Goal: Task Accomplishment & Management: Complete application form

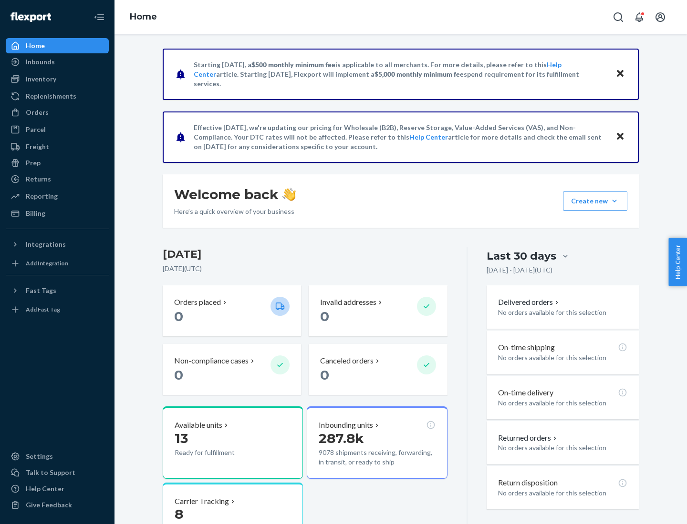
click at [614, 201] on button "Create new Create new inbound Create new order Create new product" at bounding box center [595, 201] width 64 height 19
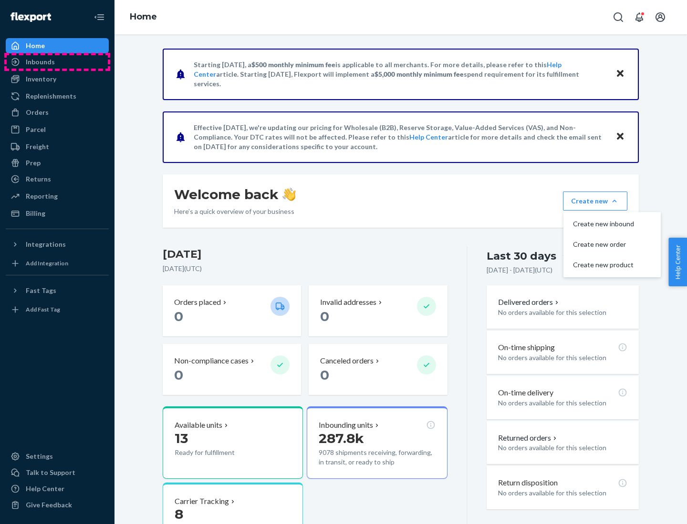
click at [57, 62] on div "Inbounds" at bounding box center [57, 61] width 101 height 13
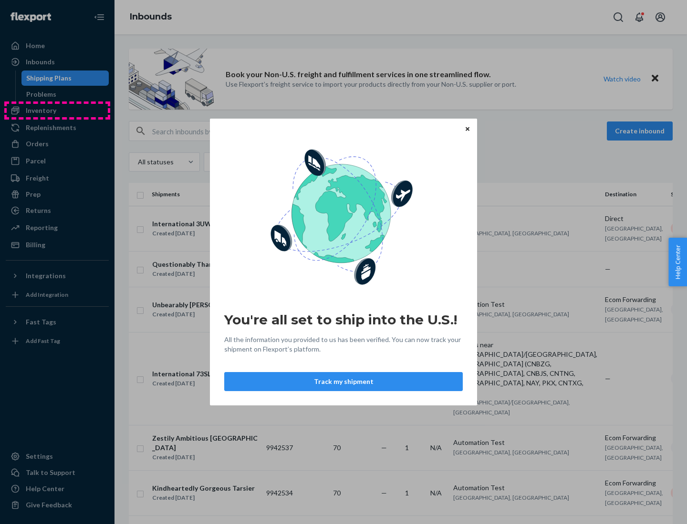
click at [57, 111] on div "You're all set to ship into the U.S.! All the information you provided to us ha…" at bounding box center [343, 262] width 687 height 524
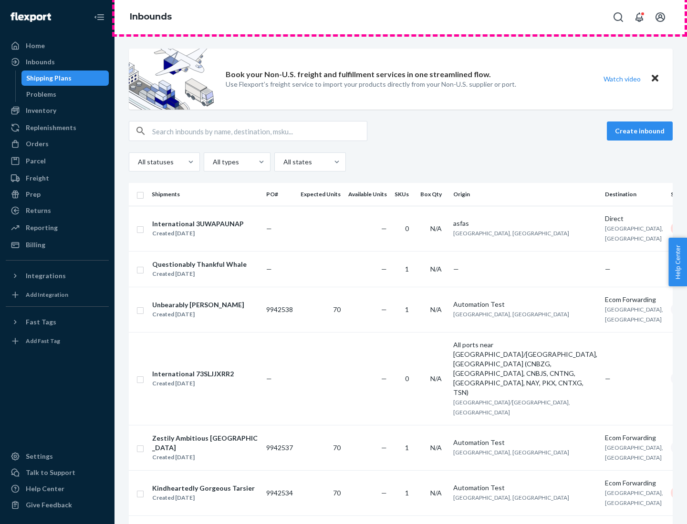
click at [400, 17] on div "Inbounds" at bounding box center [400, 17] width 572 height 34
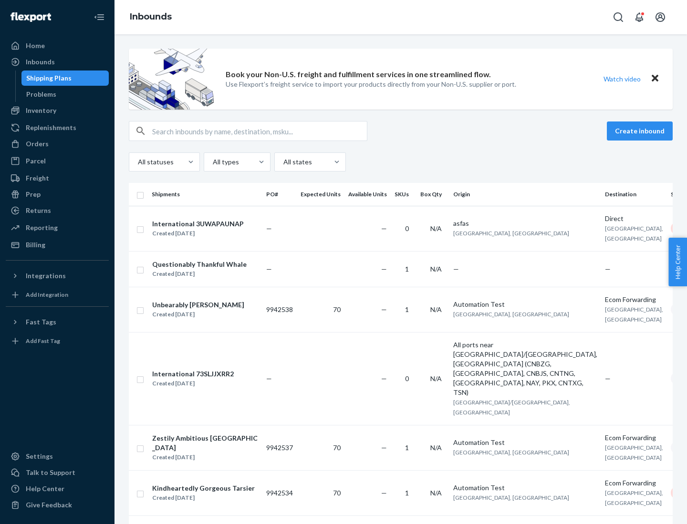
click at [400, 17] on div "Inbounds" at bounding box center [400, 17] width 572 height 34
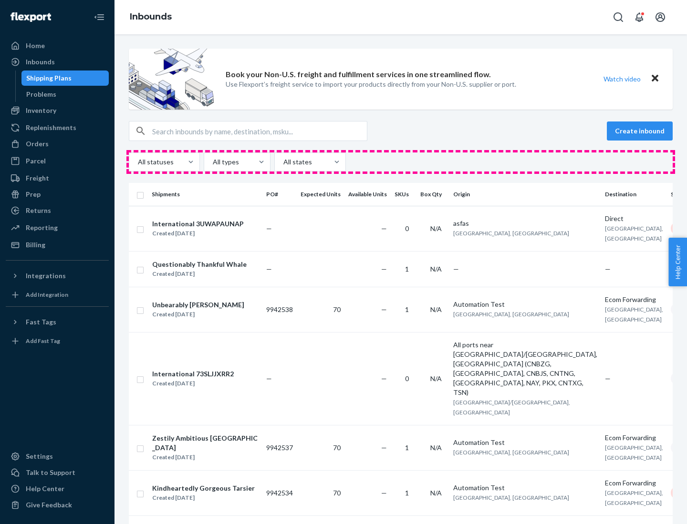
click at [400, 162] on div "All statuses All types All states" at bounding box center [401, 162] width 544 height 19
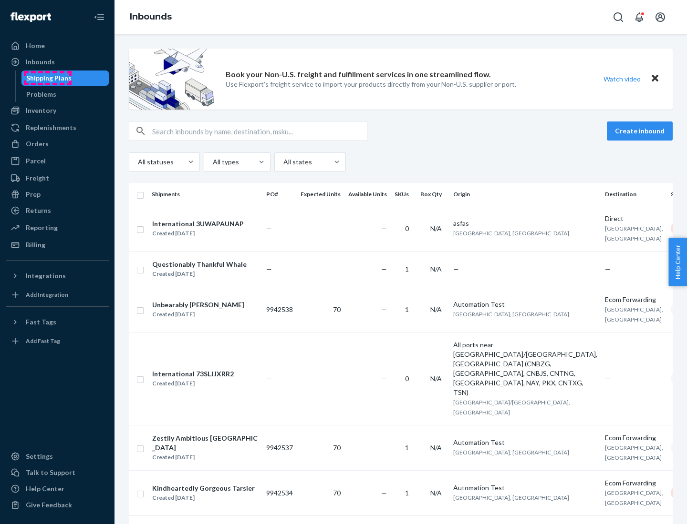
click at [47, 78] on div "Shipping Plans" at bounding box center [48, 78] width 45 height 10
click at [641, 131] on button "Create inbound" at bounding box center [639, 131] width 66 height 19
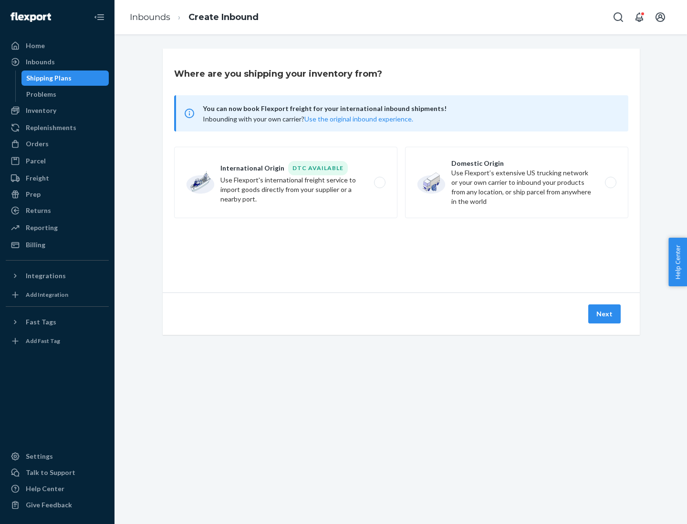
click at [286, 183] on label "International Origin DTC Available Use Flexport's international freight service…" at bounding box center [285, 183] width 223 height 72
click at [379, 183] on input "International Origin DTC Available Use Flexport's international freight service…" at bounding box center [382, 183] width 6 height 6
radio input "true"
click at [401, 249] on icon at bounding box center [401, 249] width 36 height 36
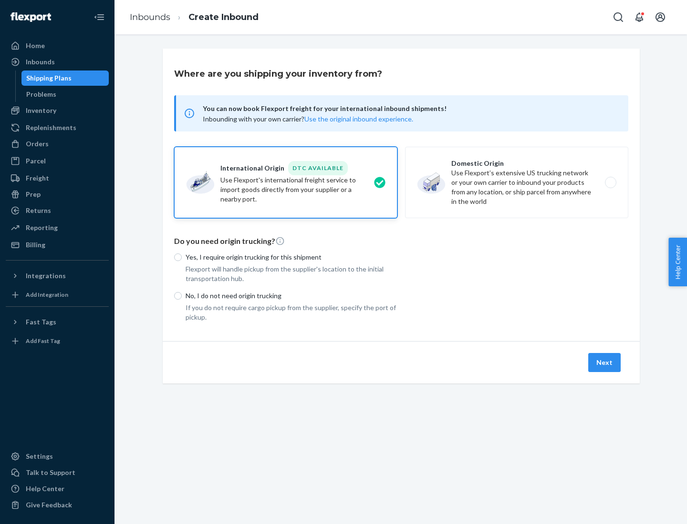
click at [291, 257] on p "Yes, I require origin trucking for this shipment" at bounding box center [291, 258] width 212 height 10
click at [182, 257] on input "Yes, I require origin trucking for this shipment" at bounding box center [178, 258] width 8 height 8
radio input "true"
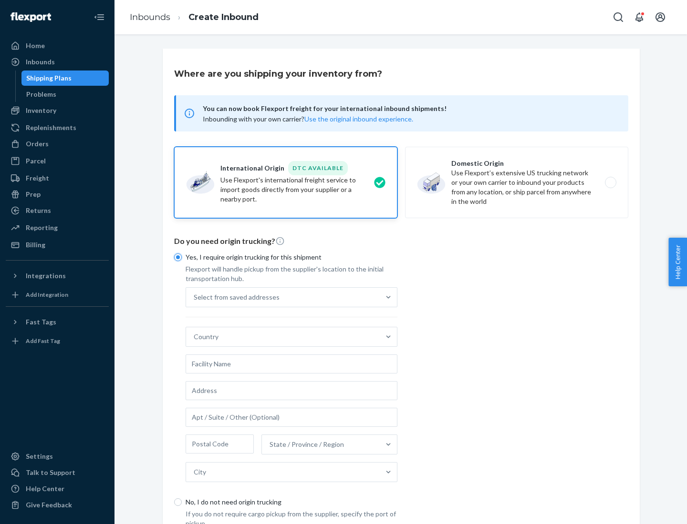
scroll to position [18, 0]
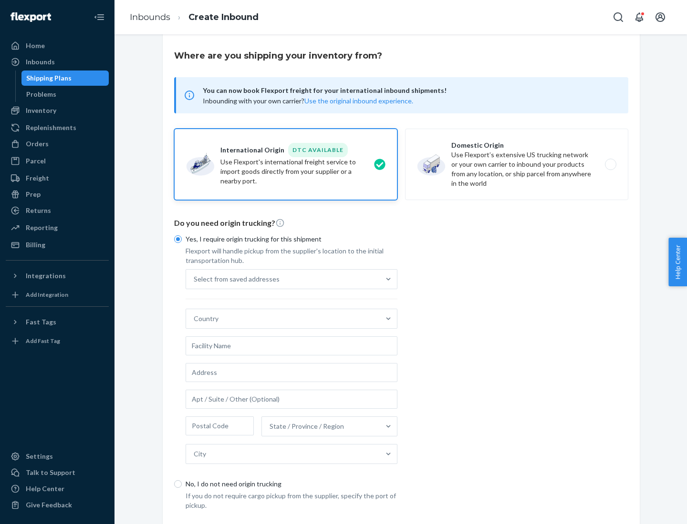
click at [283, 279] on div "Select from saved addresses" at bounding box center [283, 279] width 194 height 19
click at [195, 279] on input "Select from saved addresses" at bounding box center [194, 280] width 1 height 10
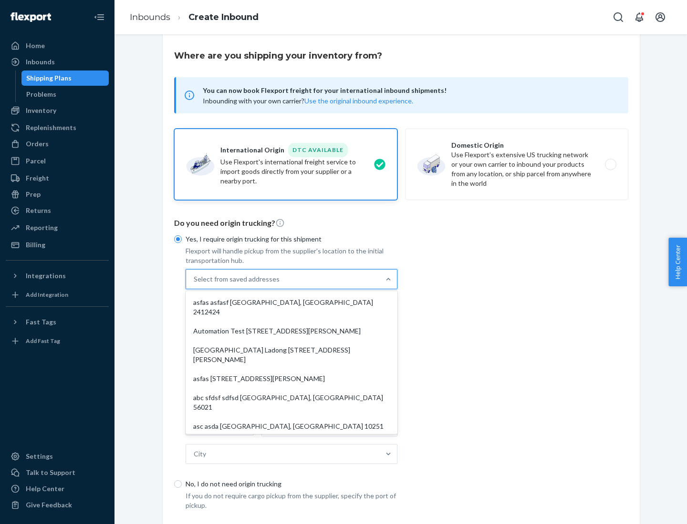
scroll to position [41, 0]
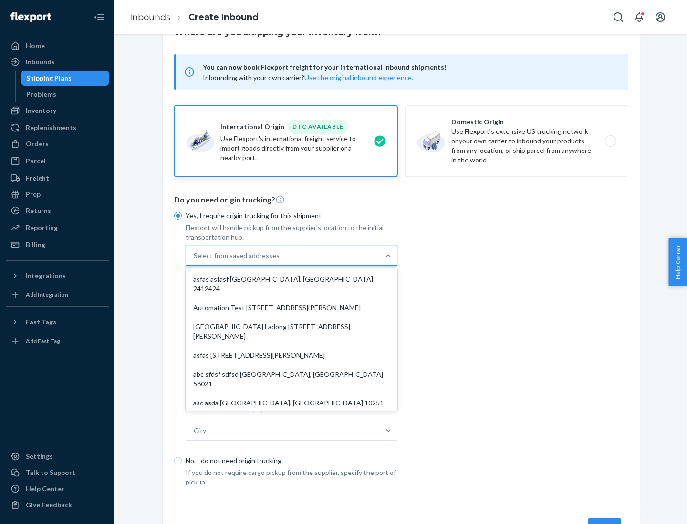
click at [291, 279] on div "asfas asfasf [GEOGRAPHIC_DATA], [GEOGRAPHIC_DATA] 2412424" at bounding box center [291, 284] width 208 height 29
click at [195, 261] on input "option asfas asfasf [GEOGRAPHIC_DATA], [GEOGRAPHIC_DATA] 2412424 focused, 1 of …" at bounding box center [194, 256] width 1 height 10
type input "asfas"
type input "asfasf"
type input "2412424"
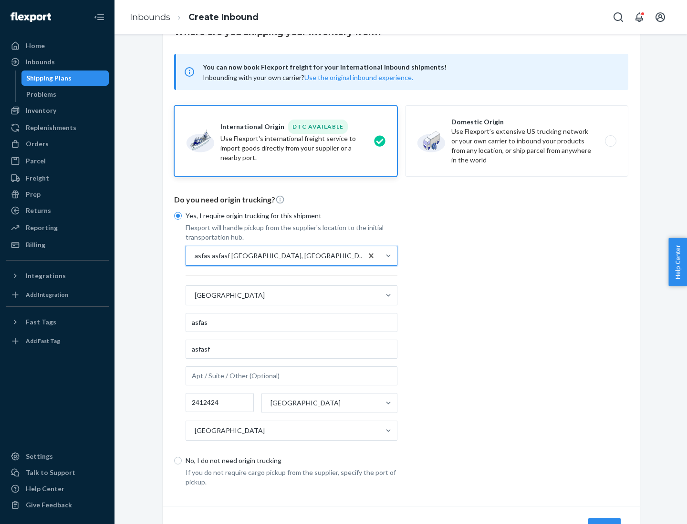
scroll to position [89, 0]
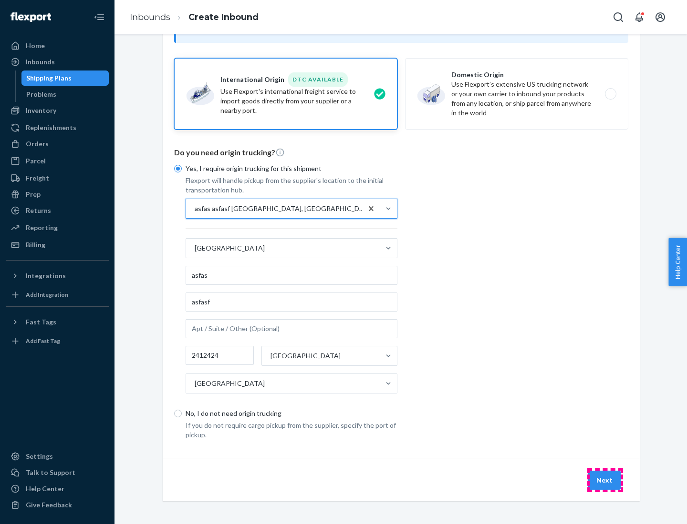
click at [605, 480] on button "Next" at bounding box center [604, 480] width 32 height 19
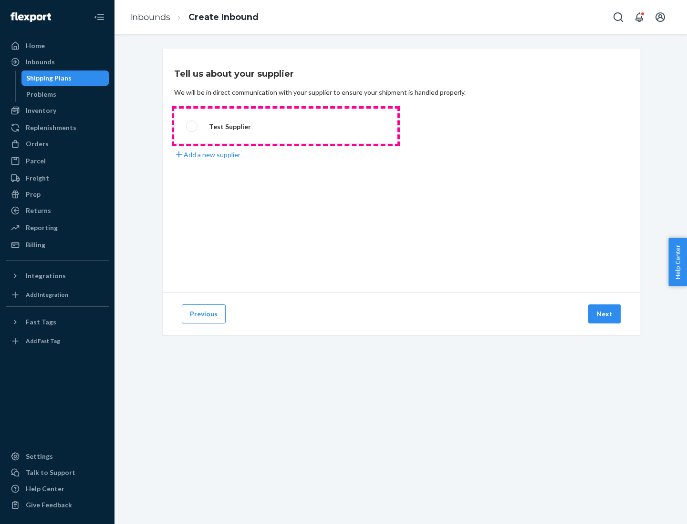
click at [286, 126] on label "Test Supplier" at bounding box center [285, 126] width 223 height 35
click at [192, 126] on input "Test Supplier" at bounding box center [189, 126] width 6 height 6
radio input "true"
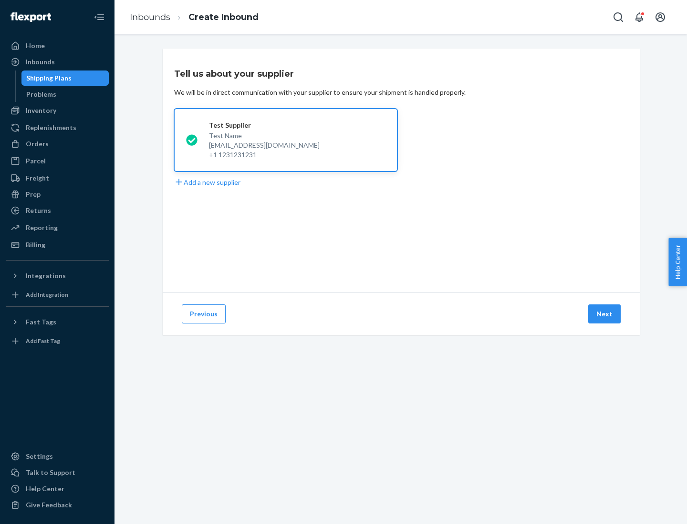
click at [605, 314] on button "Next" at bounding box center [604, 314] width 32 height 19
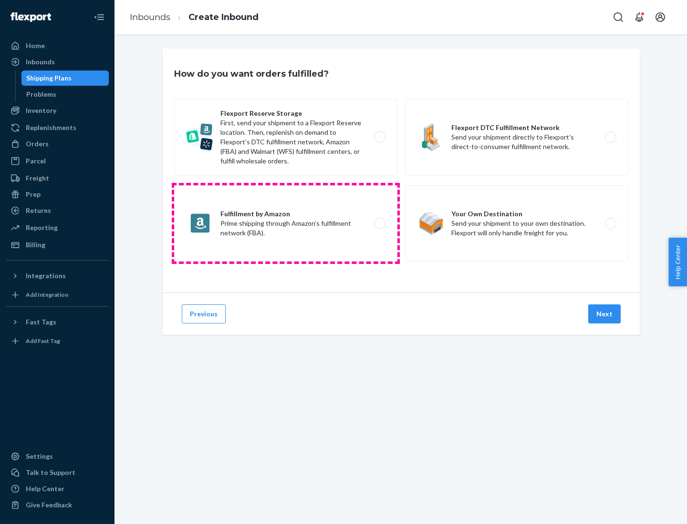
click at [286, 224] on label "Fulfillment by Amazon Prime shipping through Amazon’s fulfillment network (FBA)." at bounding box center [285, 223] width 223 height 76
click at [379, 224] on input "Fulfillment by Amazon Prime shipping through Amazon’s fulfillment network (FBA)." at bounding box center [382, 224] width 6 height 6
radio input "true"
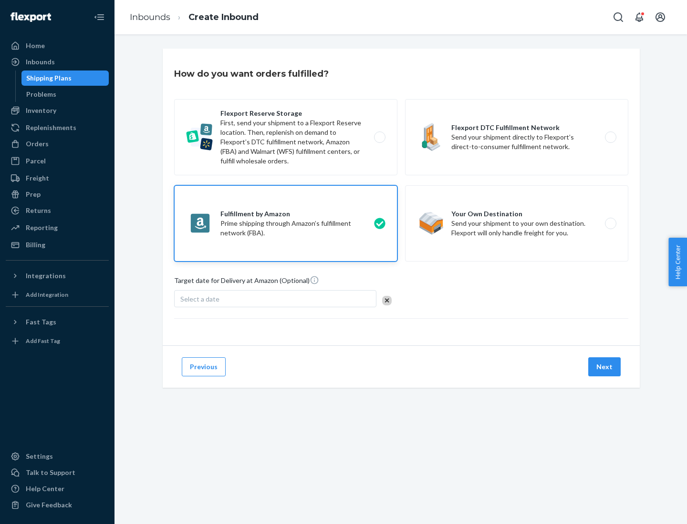
click at [605, 367] on button "Next" at bounding box center [604, 367] width 32 height 19
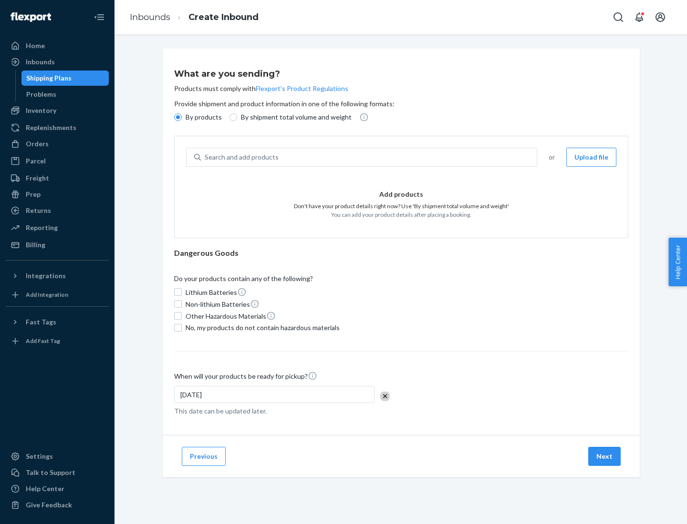
click at [293, 117] on p "By shipment total volume and weight" at bounding box center [296, 118] width 111 height 10
click at [237, 117] on input "By shipment total volume and weight" at bounding box center [233, 117] width 8 height 8
radio input "true"
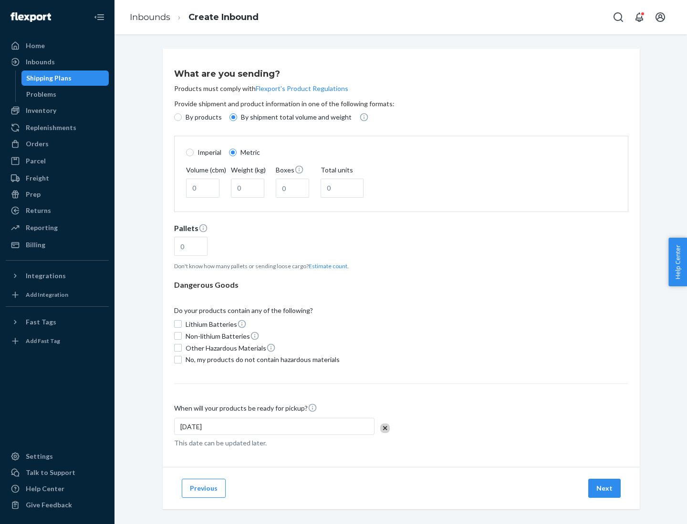
click at [203, 117] on p "By products" at bounding box center [203, 118] width 36 height 10
click at [182, 117] on input "By products" at bounding box center [178, 117] width 8 height 8
radio input "true"
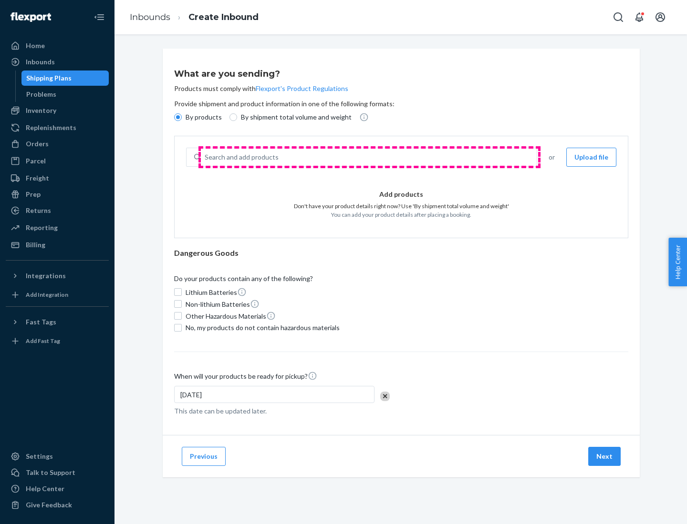
click at [369, 157] on div "Search and add products" at bounding box center [369, 157] width 336 height 17
click at [205, 157] on input "Search and add products" at bounding box center [205, 158] width 1 height 10
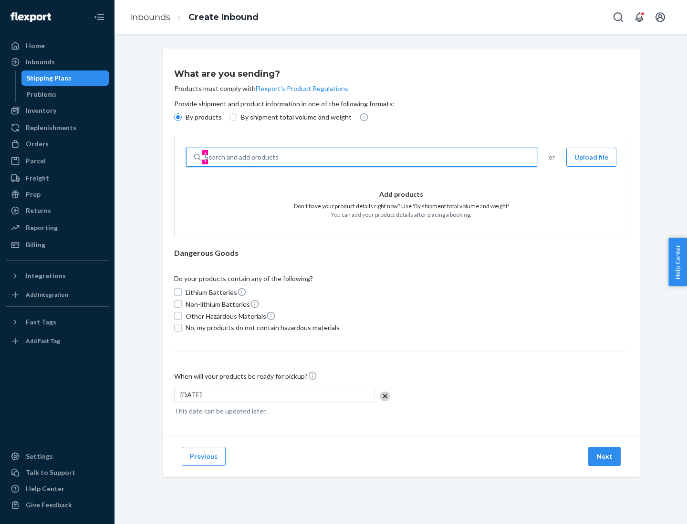
type input "test"
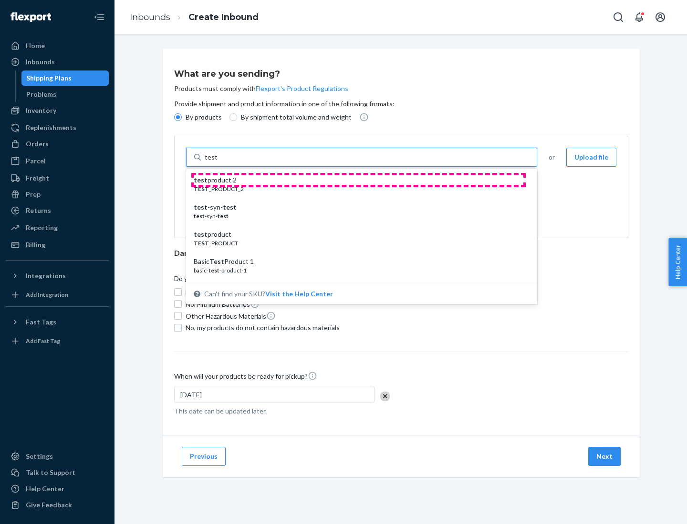
click at [358, 180] on div "test product 2" at bounding box center [358, 180] width 328 height 10
click at [217, 162] on input "test" at bounding box center [211, 158] width 12 height 10
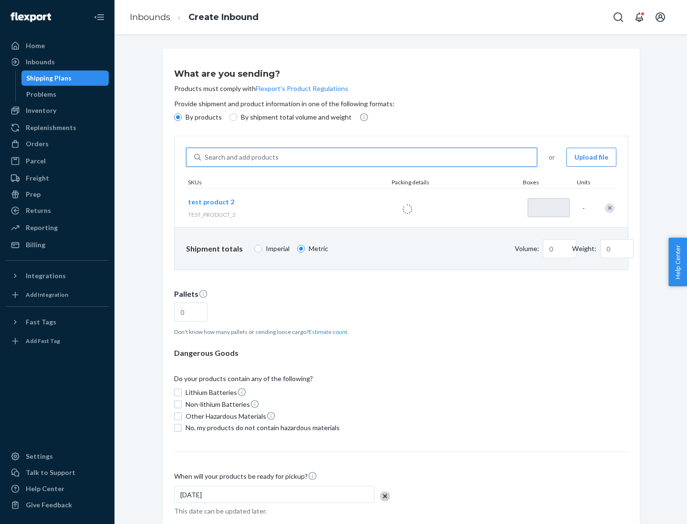
type input "1"
type input "0.02"
type input "22.23"
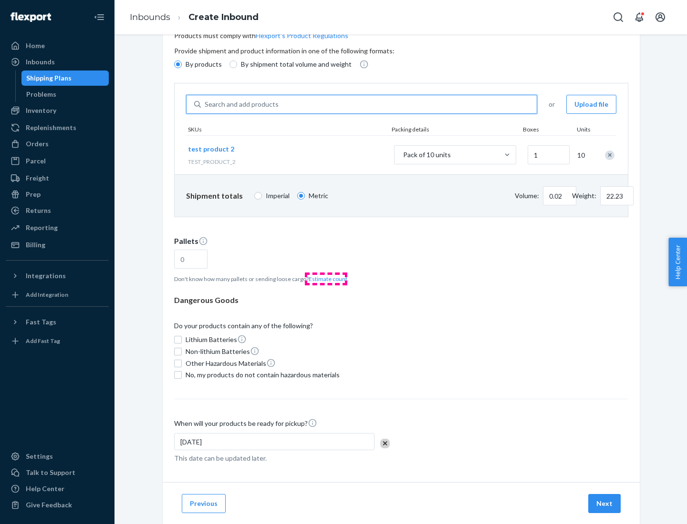
click at [326, 279] on button "Estimate count" at bounding box center [327, 279] width 39 height 8
type input "1"
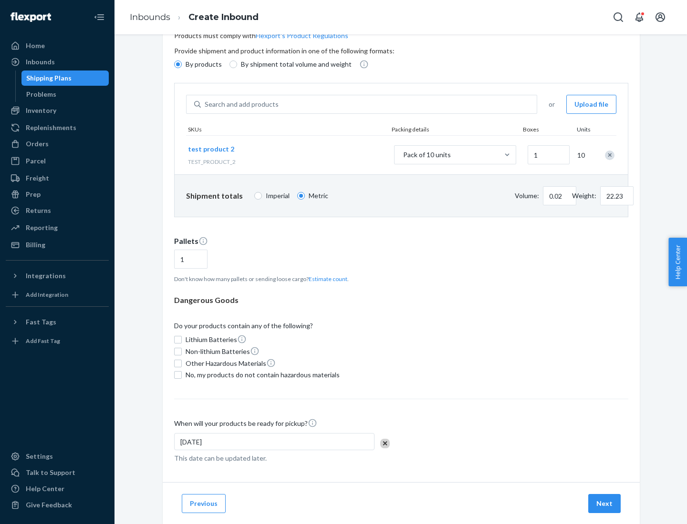
scroll to position [76, 0]
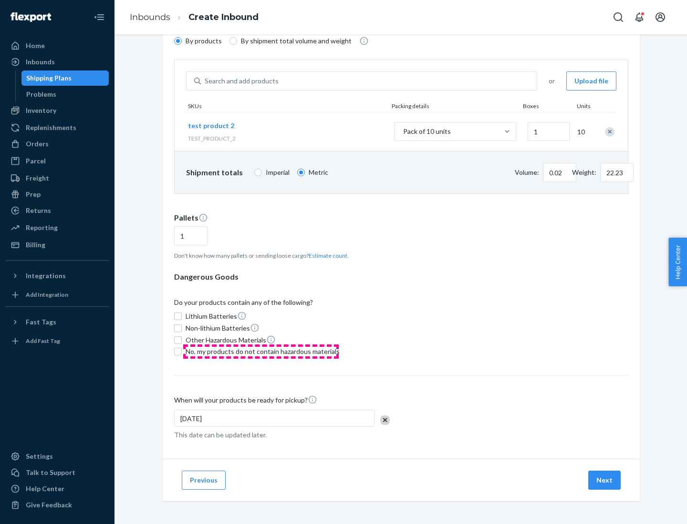
click at [261, 352] on span "No, my products do not contain hazardous materials" at bounding box center [262, 352] width 154 height 10
click at [182, 352] on input "No, my products do not contain hazardous materials" at bounding box center [178, 352] width 8 height 8
checkbox input "true"
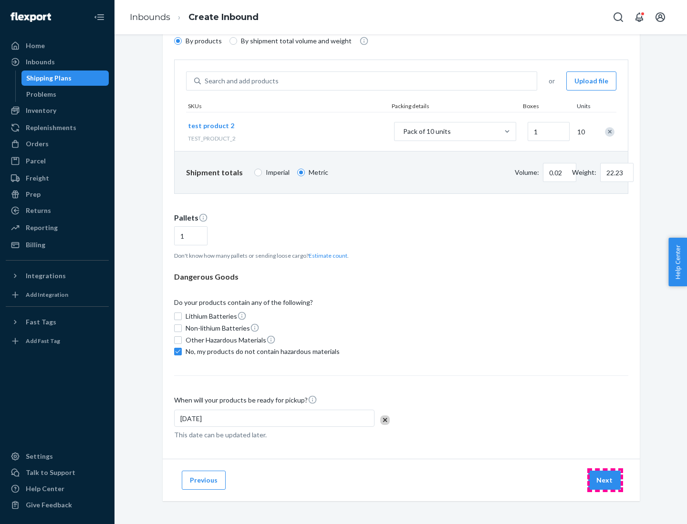
click at [605, 481] on button "Next" at bounding box center [604, 480] width 32 height 19
